Goal: Task Accomplishment & Management: Manage account settings

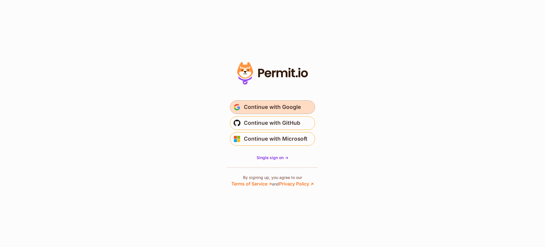
click at [249, 109] on span "Continue with Google" at bounding box center [272, 107] width 57 height 9
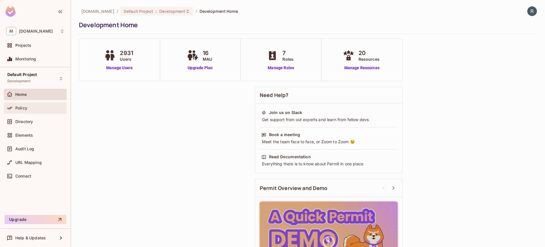
click at [25, 107] on span "Policy" at bounding box center [21, 108] width 12 height 5
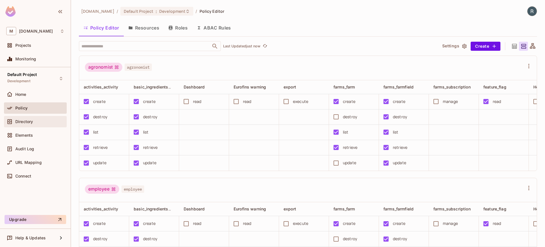
click at [25, 123] on span "Directory" at bounding box center [24, 121] width 18 height 5
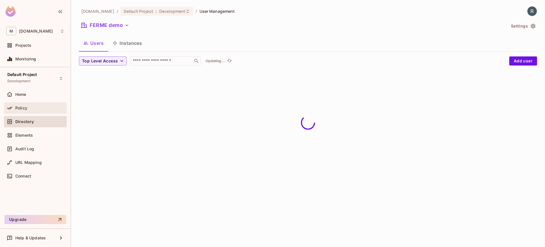
click at [32, 106] on div "Policy" at bounding box center [39, 108] width 49 height 5
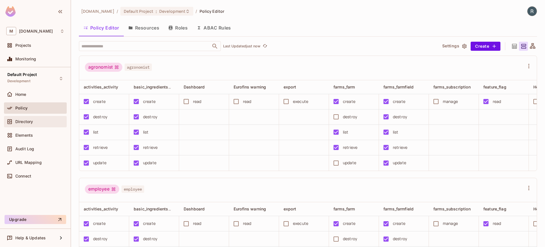
click at [29, 117] on div "Directory" at bounding box center [35, 121] width 63 height 11
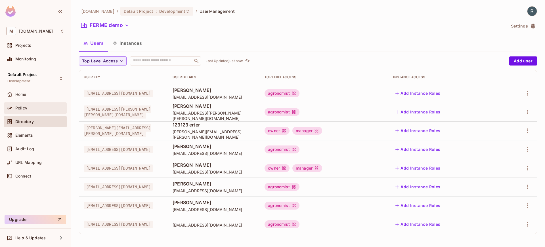
click at [31, 106] on div "Policy" at bounding box center [39, 108] width 49 height 5
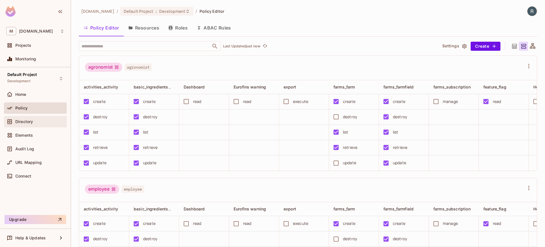
click at [32, 121] on span "Directory" at bounding box center [24, 121] width 18 height 5
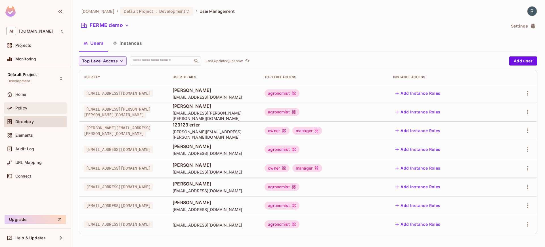
click at [33, 106] on div "Policy" at bounding box center [39, 108] width 49 height 5
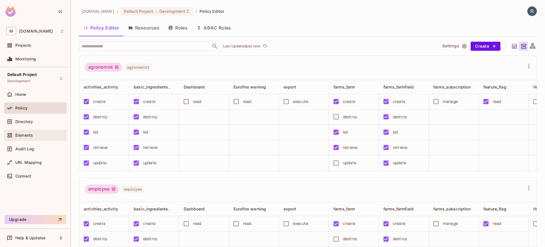
click at [32, 139] on div "Elements" at bounding box center [35, 135] width 63 height 11
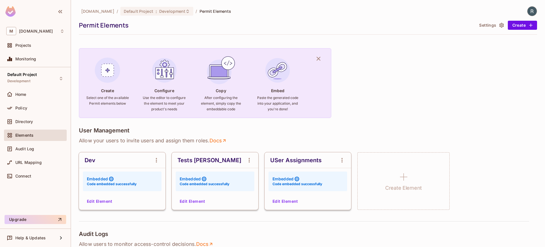
click at [104, 202] on button "Edit Element" at bounding box center [100, 201] width 30 height 9
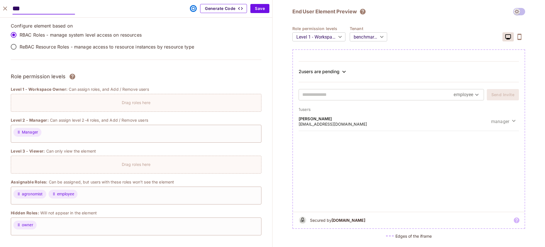
click at [232, 9] on button "Generate Code" at bounding box center [223, 8] width 47 height 9
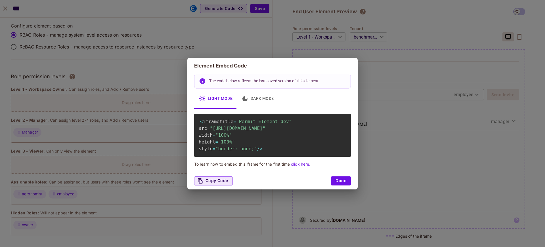
scroll to position [0, 2]
drag, startPoint x: 213, startPoint y: 126, endPoint x: 343, endPoint y: 133, distance: 130.4
click at [265, 131] on span ""https://embed.permit.io/dev?envId=5342b306b1434f60bf9895be4bce8ad3&darkMode=fa…" at bounding box center [238, 128] width 56 height 5
copy span "https://embed.permit.io/dev?envId=5342b306b1434f60bf9895be4bce8ad3&darkMode=fal…"
click at [413, 88] on div "Element Embed Code The code below reflects the last saved version of this eleme…" at bounding box center [272, 123] width 545 height 247
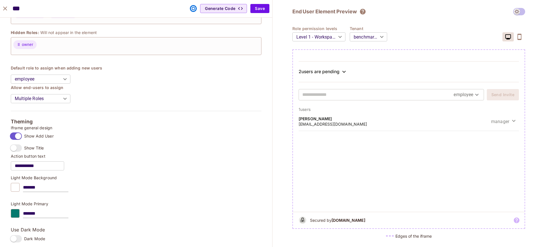
scroll to position [470, 0]
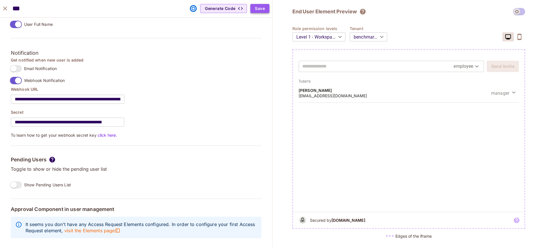
click at [260, 9] on button "Save" at bounding box center [259, 8] width 19 height 9
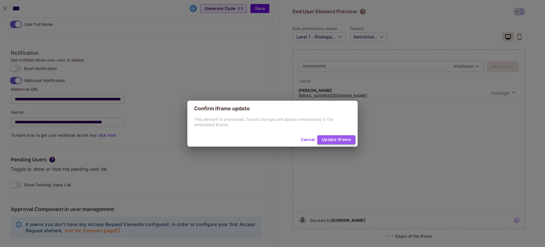
click at [337, 137] on button "Update Iframe" at bounding box center [336, 139] width 38 height 9
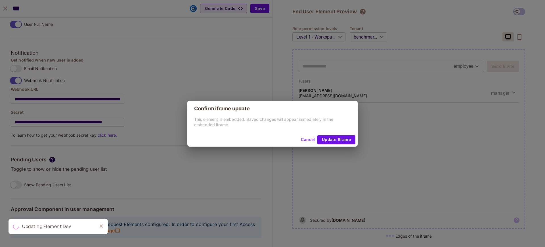
type input "******"
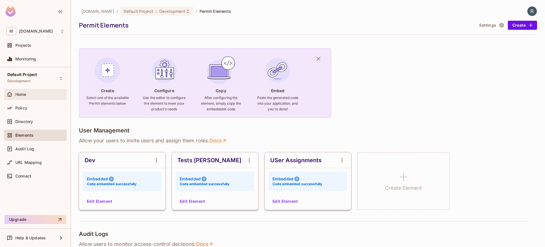
click at [23, 94] on span "Home" at bounding box center [20, 94] width 11 height 5
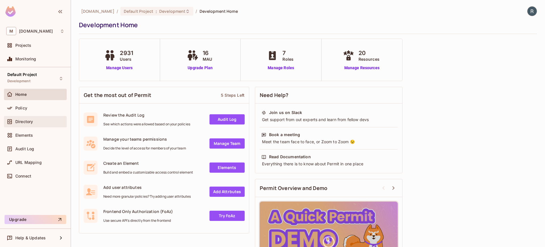
click at [25, 122] on span "Directory" at bounding box center [24, 121] width 18 height 5
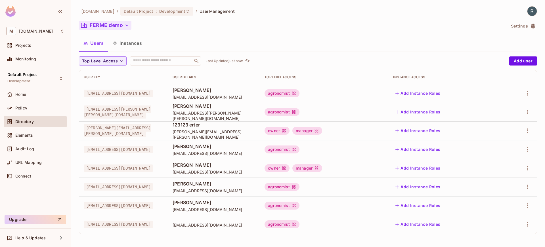
click at [123, 24] on button "FERME demo" at bounding box center [105, 25] width 52 height 9
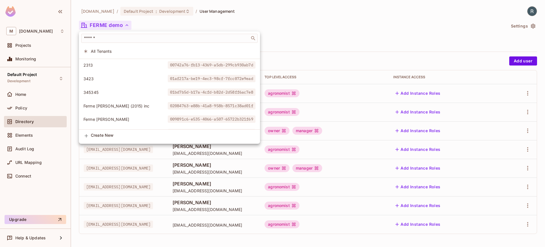
click at [125, 26] on div at bounding box center [272, 123] width 545 height 247
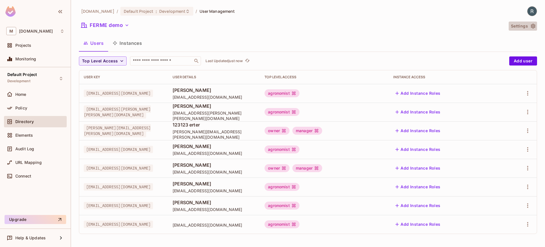
click at [516, 28] on button "Settings" at bounding box center [522, 26] width 28 height 9
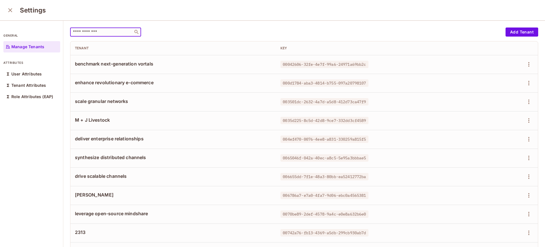
click at [116, 34] on input "text" at bounding box center [102, 32] width 60 height 6
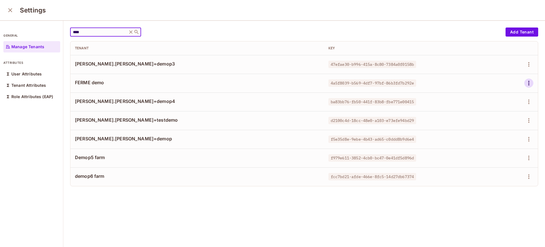
type input "****"
click at [525, 82] on icon "button" at bounding box center [528, 83] width 7 height 7
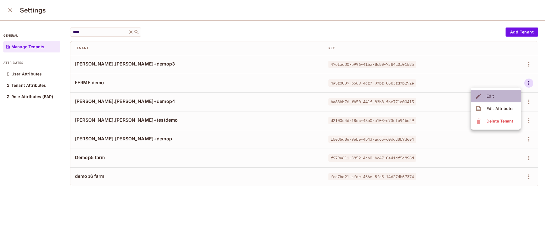
click at [490, 98] on div "Edit" at bounding box center [490, 96] width 8 height 6
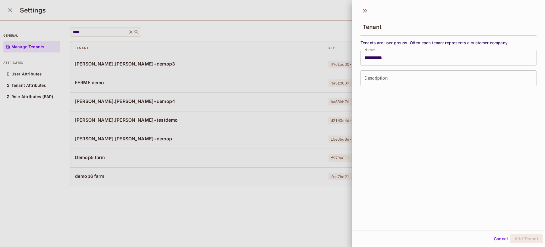
drag, startPoint x: 361, startPoint y: 11, endPoint x: 415, endPoint y: 29, distance: 56.2
click at [362, 11] on icon at bounding box center [364, 10] width 9 height 9
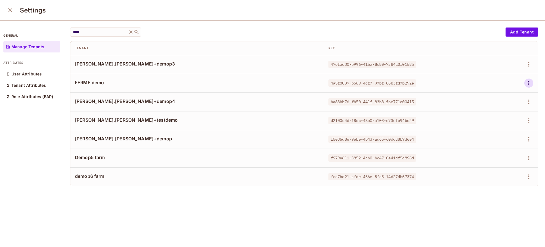
click at [525, 84] on icon "button" at bounding box center [528, 83] width 7 height 7
click at [499, 112] on span "Edit Attributes" at bounding box center [499, 108] width 31 height 9
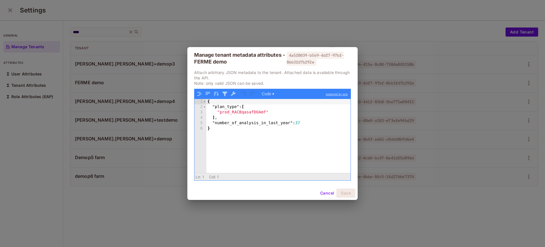
drag, startPoint x: 287, startPoint y: 125, endPoint x: 290, endPoint y: 126, distance: 3.2
click at [287, 125] on div "{ "plan_type" : [ "prod_RACBqasafDOAmf" ] , "number_of_analysis_in_last_year" :…" at bounding box center [278, 141] width 144 height 85
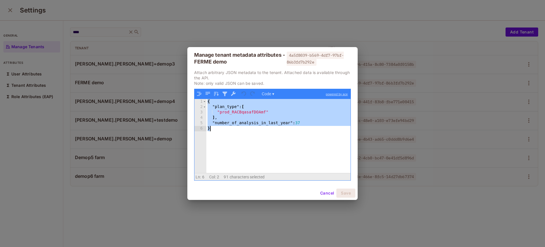
click at [326, 196] on button "Cancel" at bounding box center [327, 193] width 18 height 9
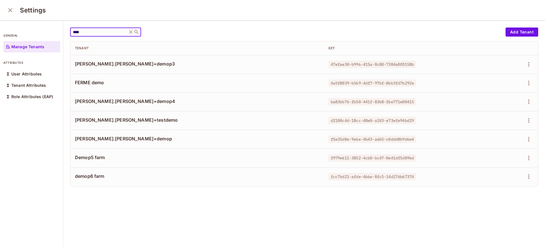
click at [111, 32] on input "****" at bounding box center [99, 32] width 54 height 6
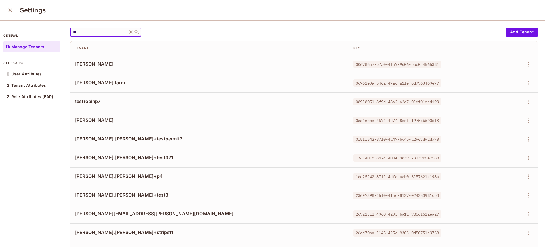
type input "*"
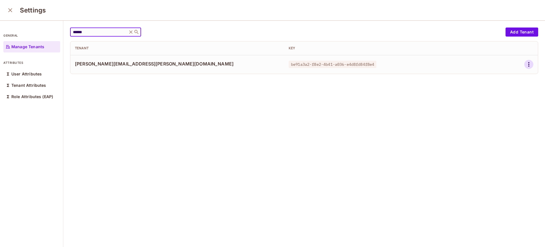
type input "******"
click at [525, 66] on icon "button" at bounding box center [528, 64] width 7 height 7
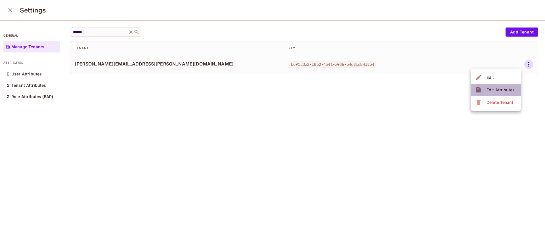
click at [489, 89] on div "Edit Attributes" at bounding box center [500, 90] width 28 height 6
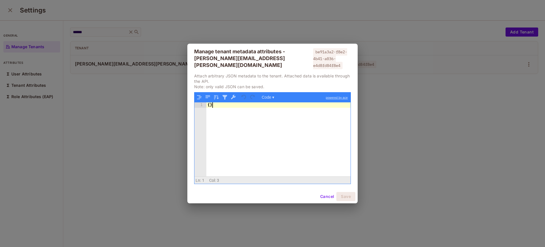
click at [275, 120] on div "{ }" at bounding box center [278, 144] width 144 height 85
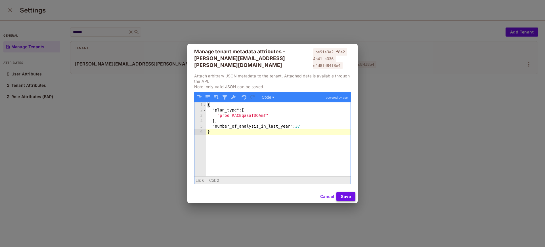
click at [341, 194] on button "Save" at bounding box center [345, 196] width 19 height 9
